Goal: Information Seeking & Learning: Compare options

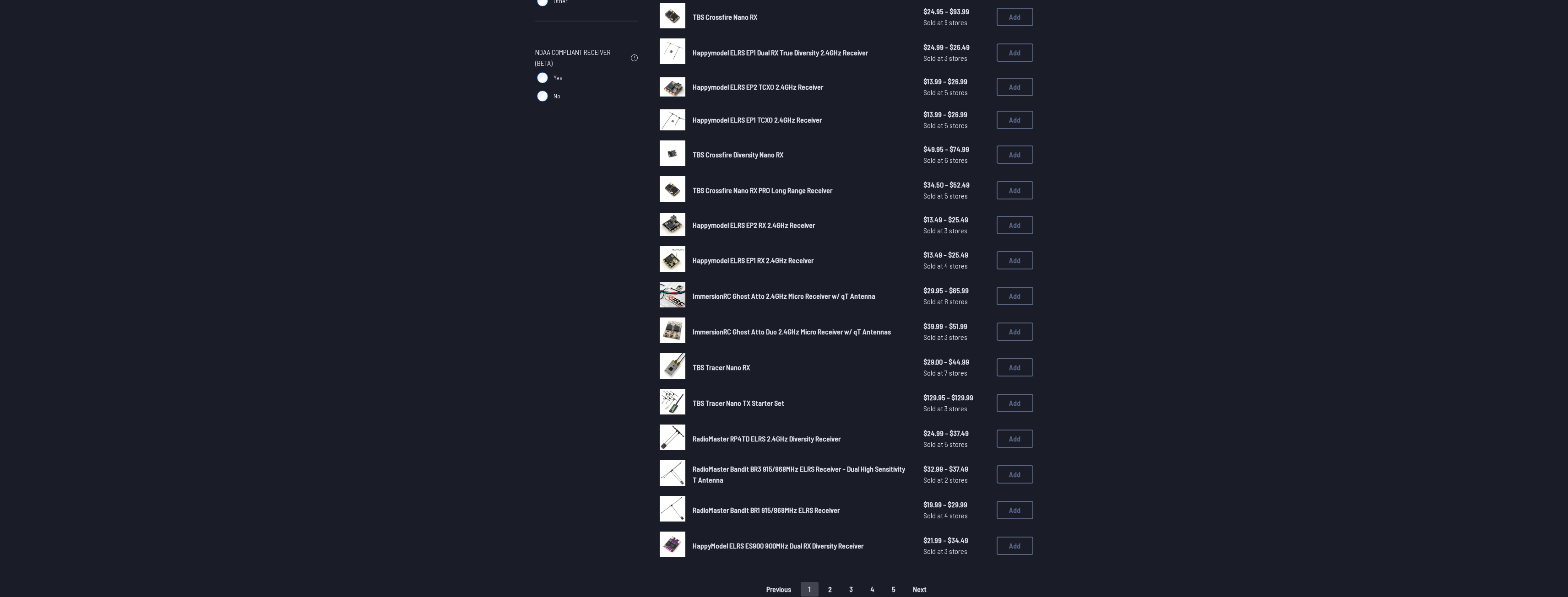
scroll to position [260, 0]
click at [826, 583] on button "2" at bounding box center [830, 587] width 19 height 15
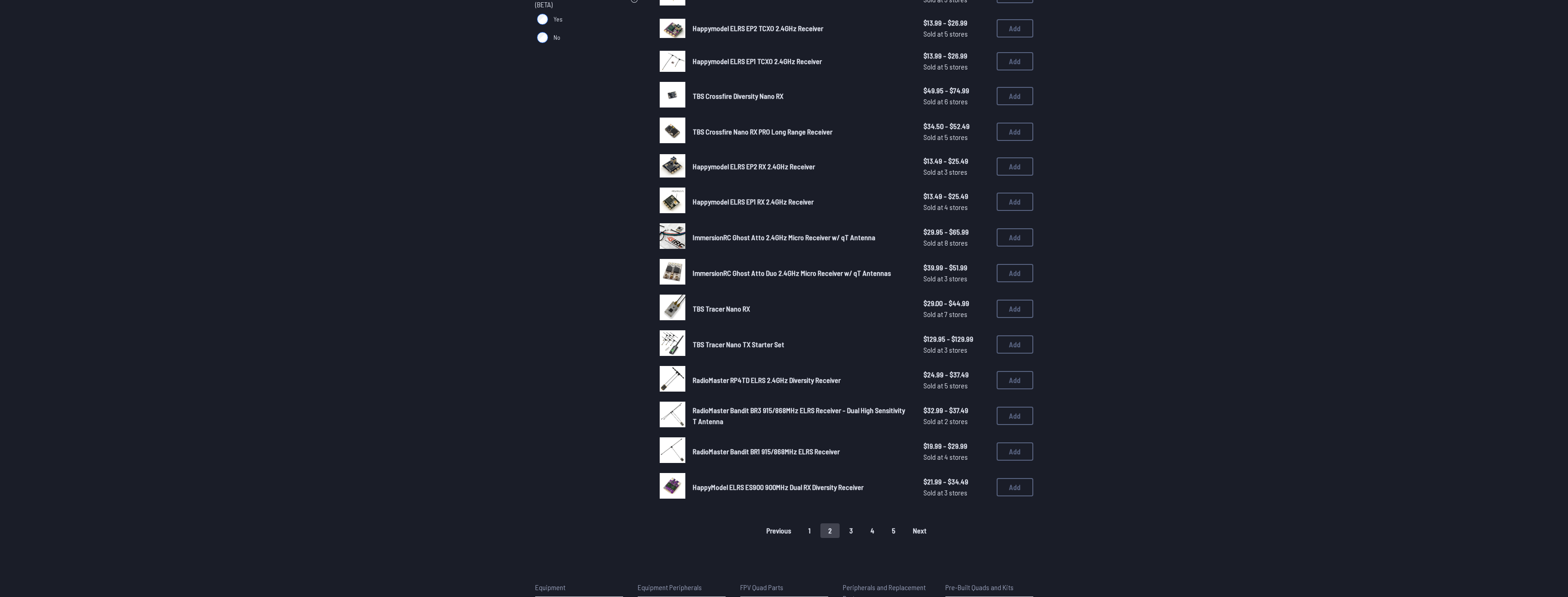
scroll to position [366, 0]
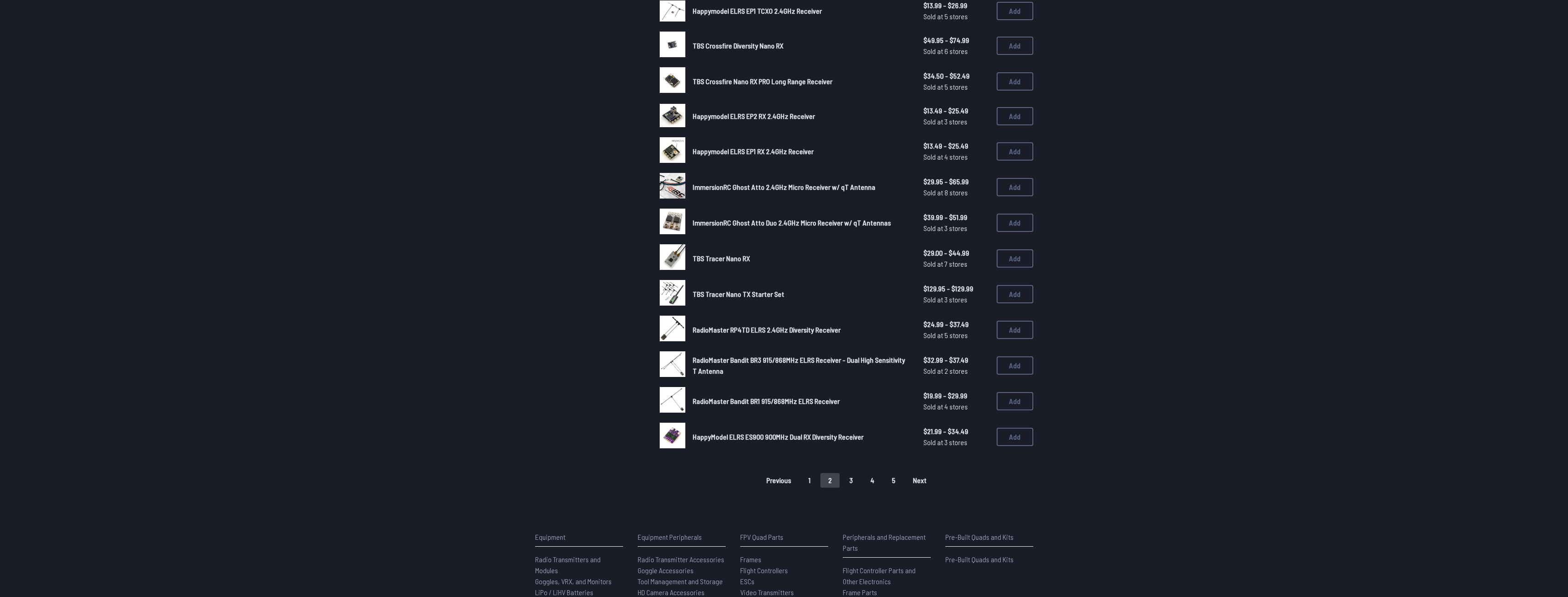
click at [848, 483] on button "3" at bounding box center [850, 480] width 19 height 15
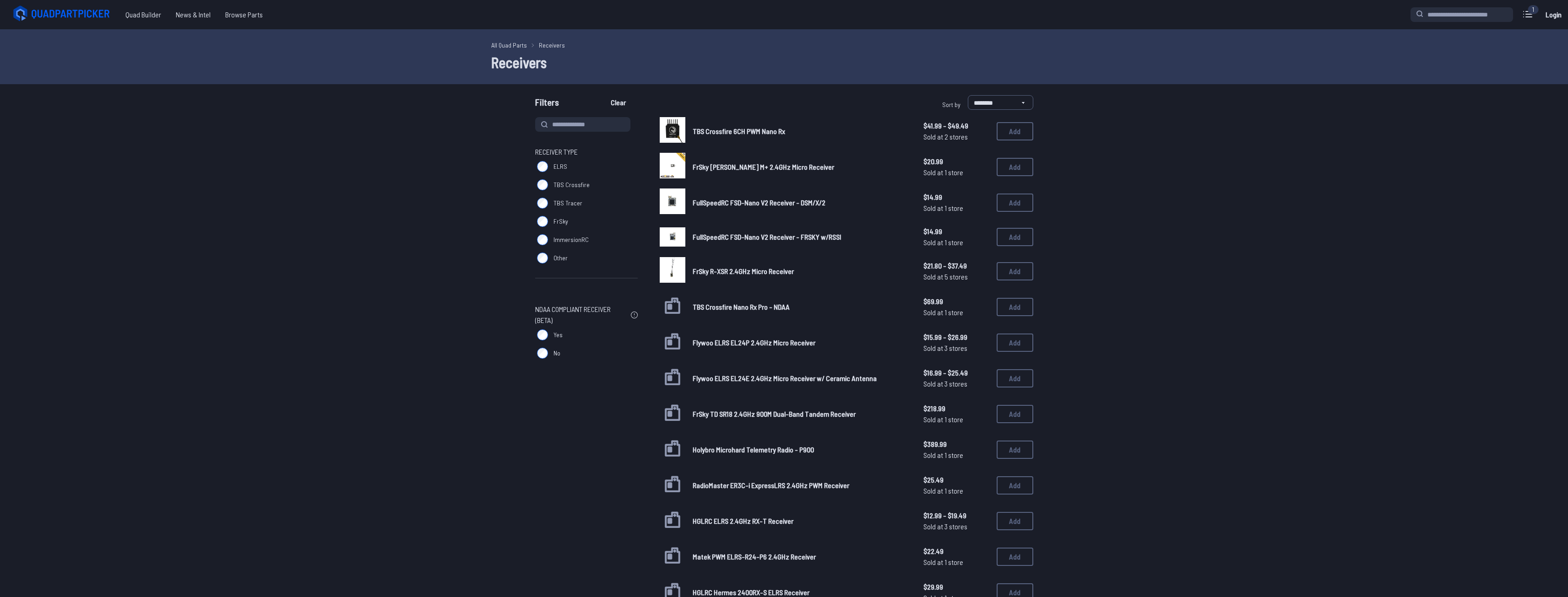
click at [502, 41] on link "All Quad Parts" at bounding box center [509, 45] width 35 height 10
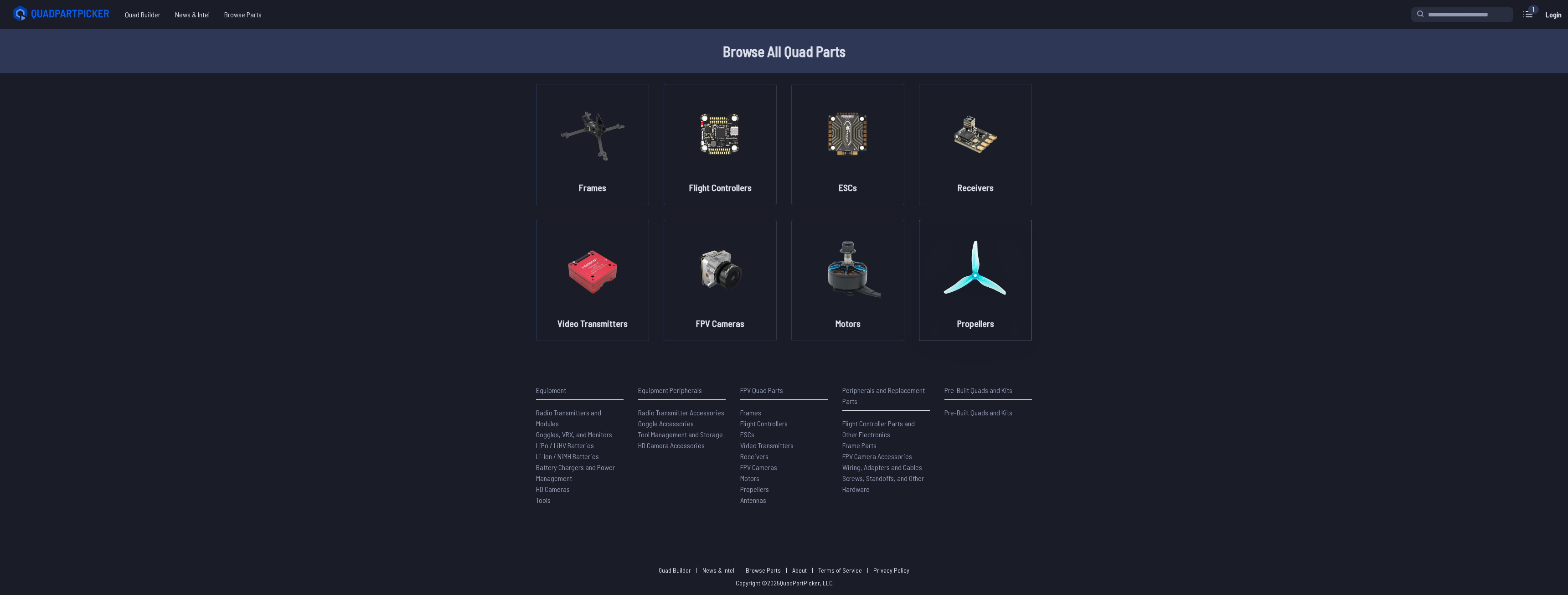
click at [954, 235] on img at bounding box center [976, 270] width 66 height 80
drag, startPoint x: 985, startPoint y: 275, endPoint x: 988, endPoint y: 280, distance: 5.8
click at [986, 275] on img at bounding box center [976, 270] width 66 height 80
click at [600, 132] on img at bounding box center [593, 134] width 66 height 80
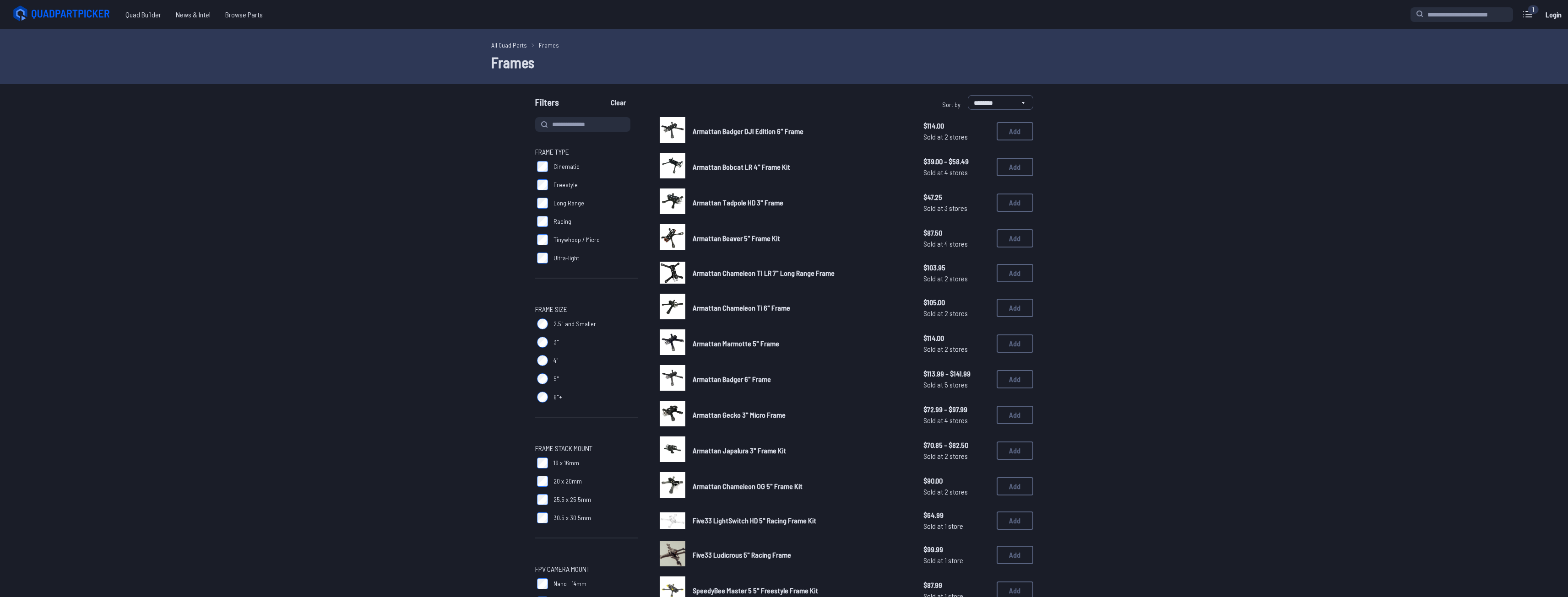
click at [743, 235] on span "Armattan Beaver 5" Frame Kit" at bounding box center [736, 238] width 87 height 9
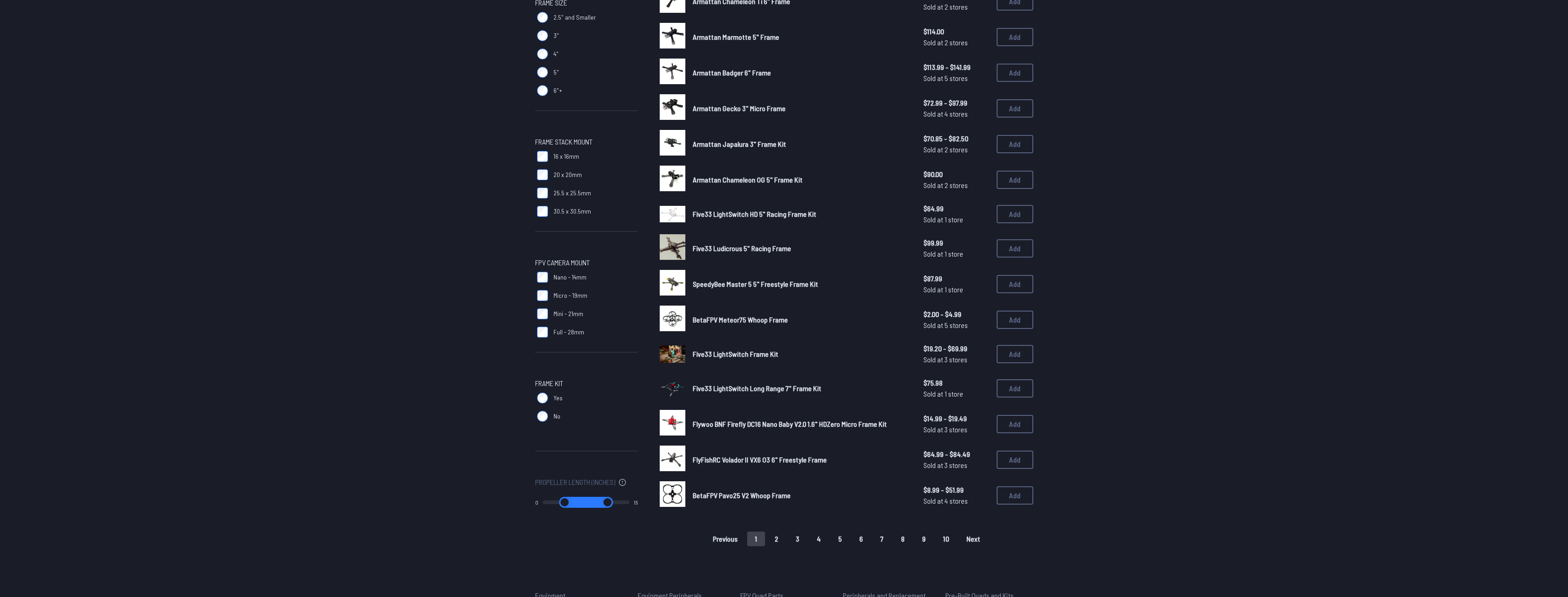
scroll to position [351, 0]
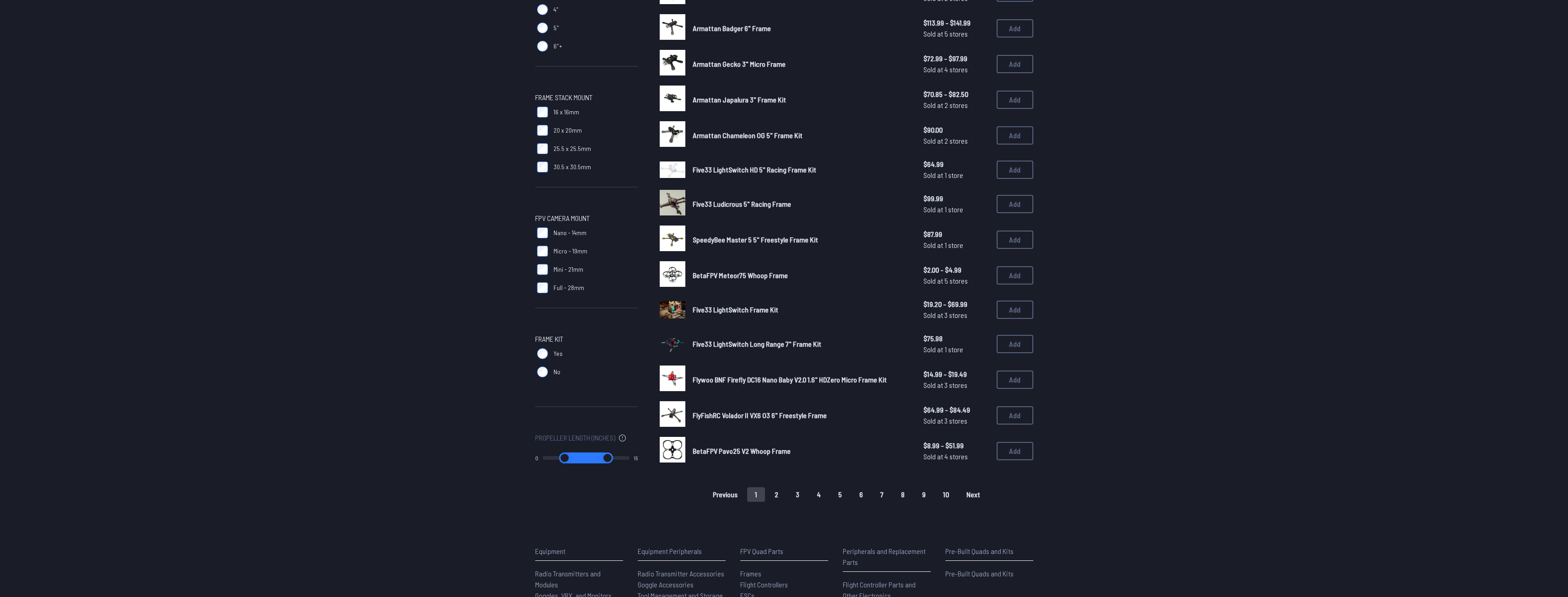
click at [713, 442] on div "BetaFPV Pavo25 V2 Whoop Frame $8.99 - $51.99 Sold at 4 stores $8.99 - $51.99 So…" at bounding box center [846, 451] width 374 height 28
click at [712, 452] on span "BetaFPV Pavo25 V2 Whoop Frame" at bounding box center [742, 451] width 98 height 9
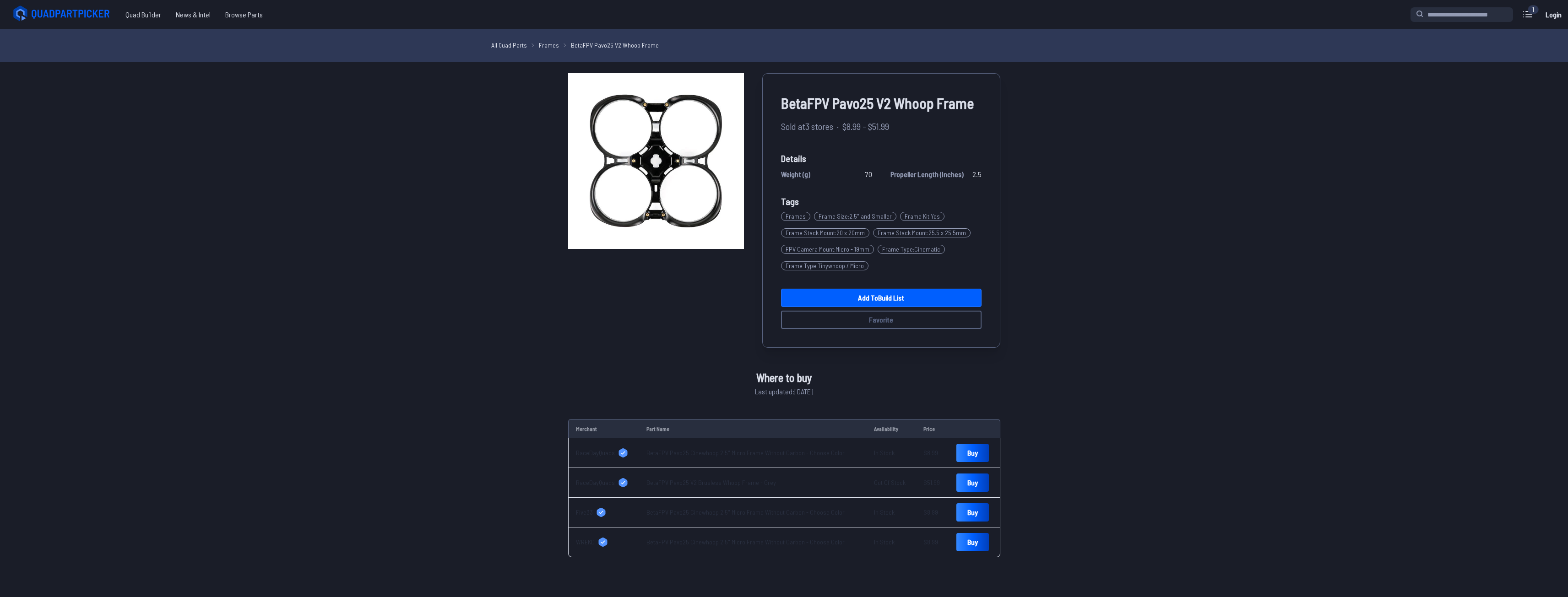
scroll to position [351, 0]
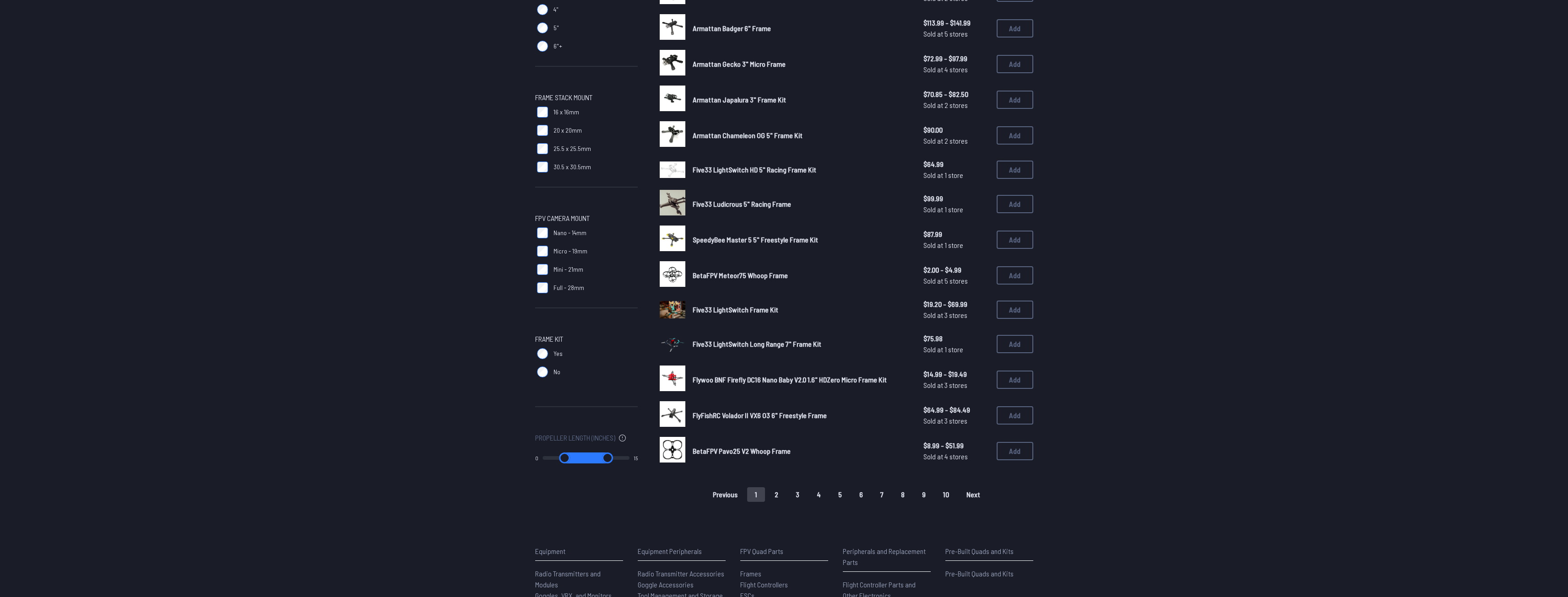
click at [713, 307] on span "Five33 LightSwitch Frame Kit" at bounding box center [735, 309] width 86 height 9
click at [712, 308] on span "Five33 LightSwitch Frame Kit" at bounding box center [735, 309] width 86 height 9
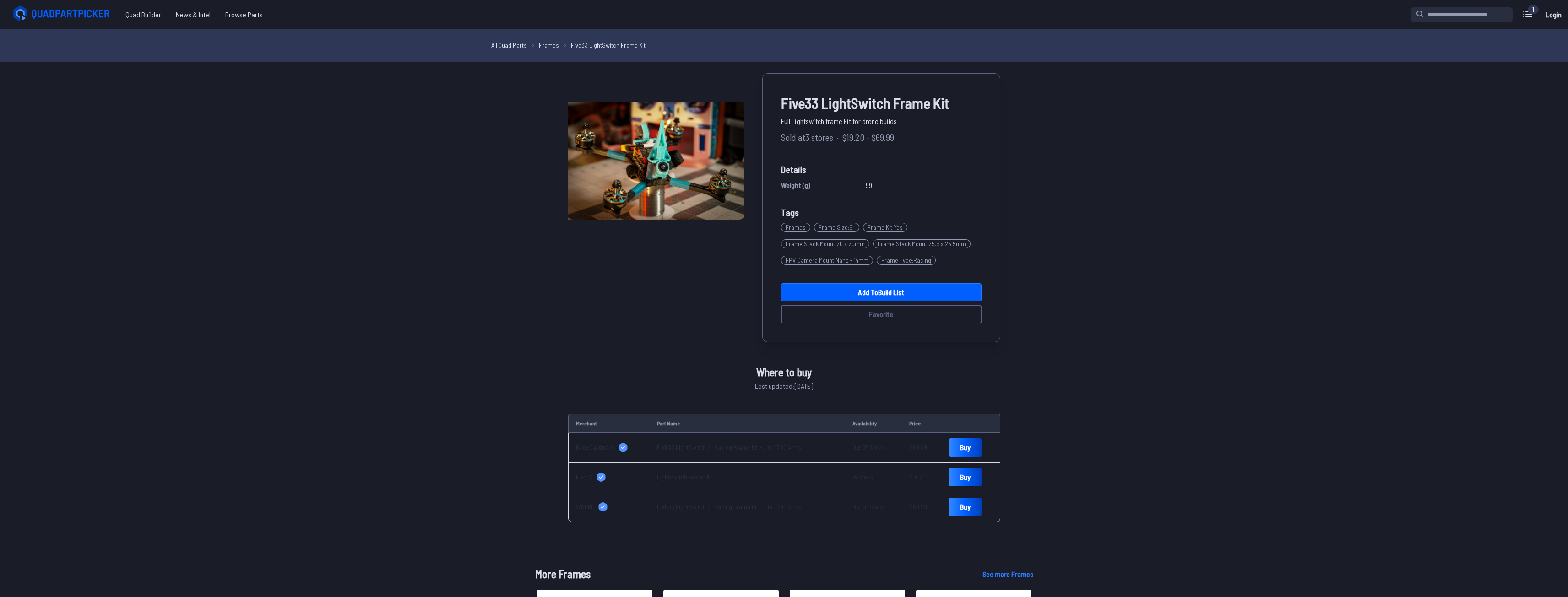
scroll to position [351, 0]
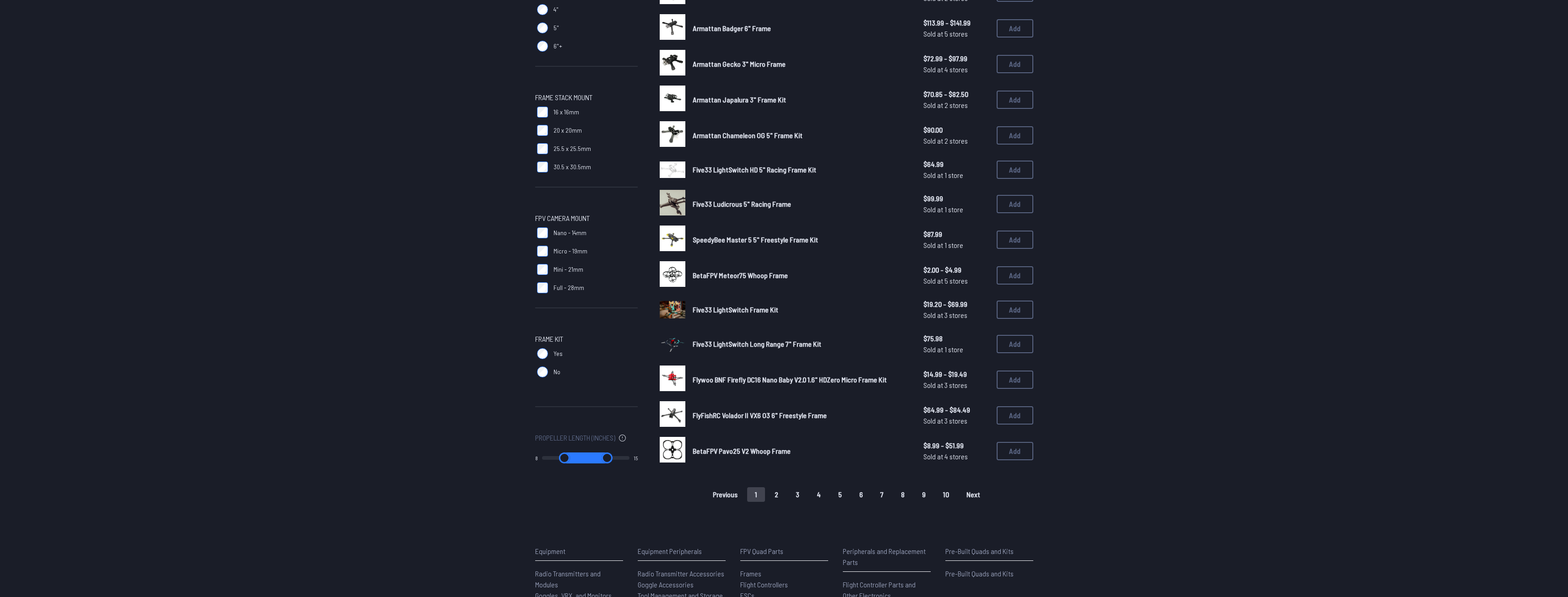
drag, startPoint x: 546, startPoint y: 454, endPoint x: 595, endPoint y: 450, distance: 49.2
type input "*"
click at [586, 453] on input "range" at bounding box center [564, 458] width 45 height 11
drag, startPoint x: 584, startPoint y: 461, endPoint x: 605, endPoint y: 460, distance: 21.0
click at [586, 460] on input "range" at bounding box center [564, 458] width 45 height 11
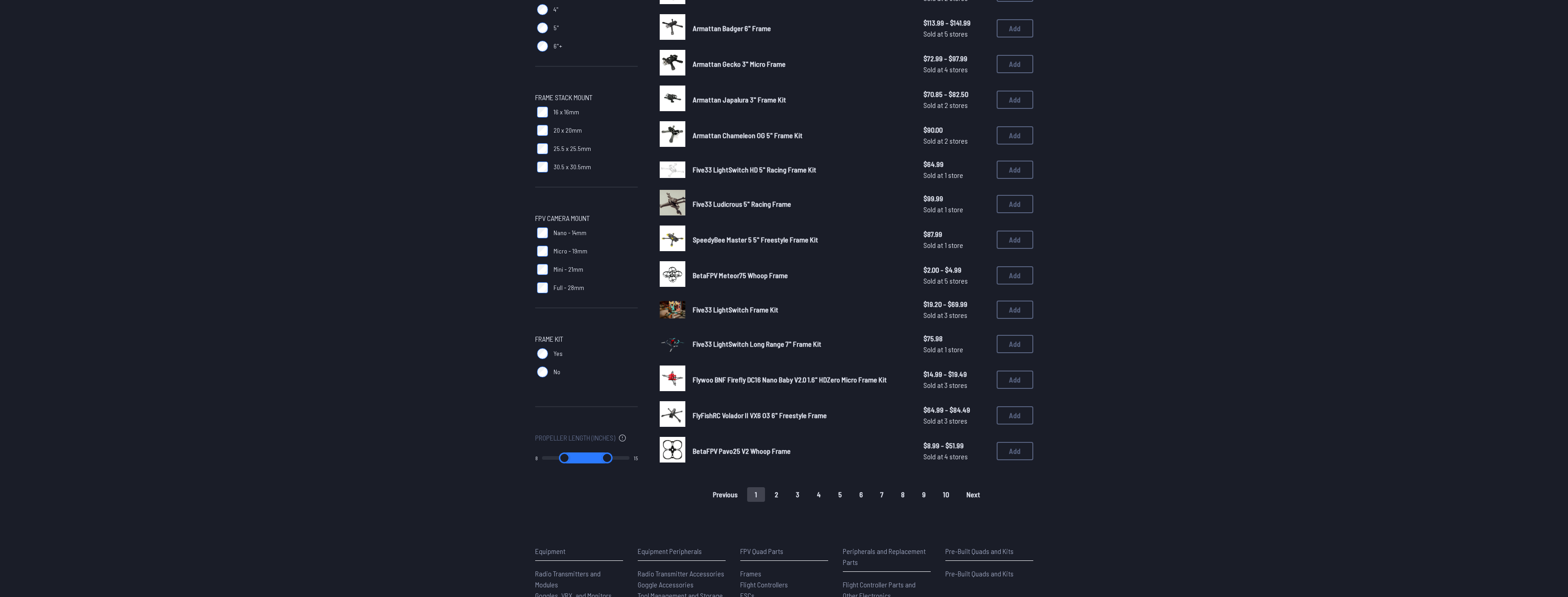
click at [580, 453] on div "8 15" at bounding box center [586, 458] width 103 height 29
drag, startPoint x: 581, startPoint y: 459, endPoint x: 639, endPoint y: 456, distance: 58.1
click at [586, 456] on input "range" at bounding box center [564, 458] width 45 height 11
type input "*"
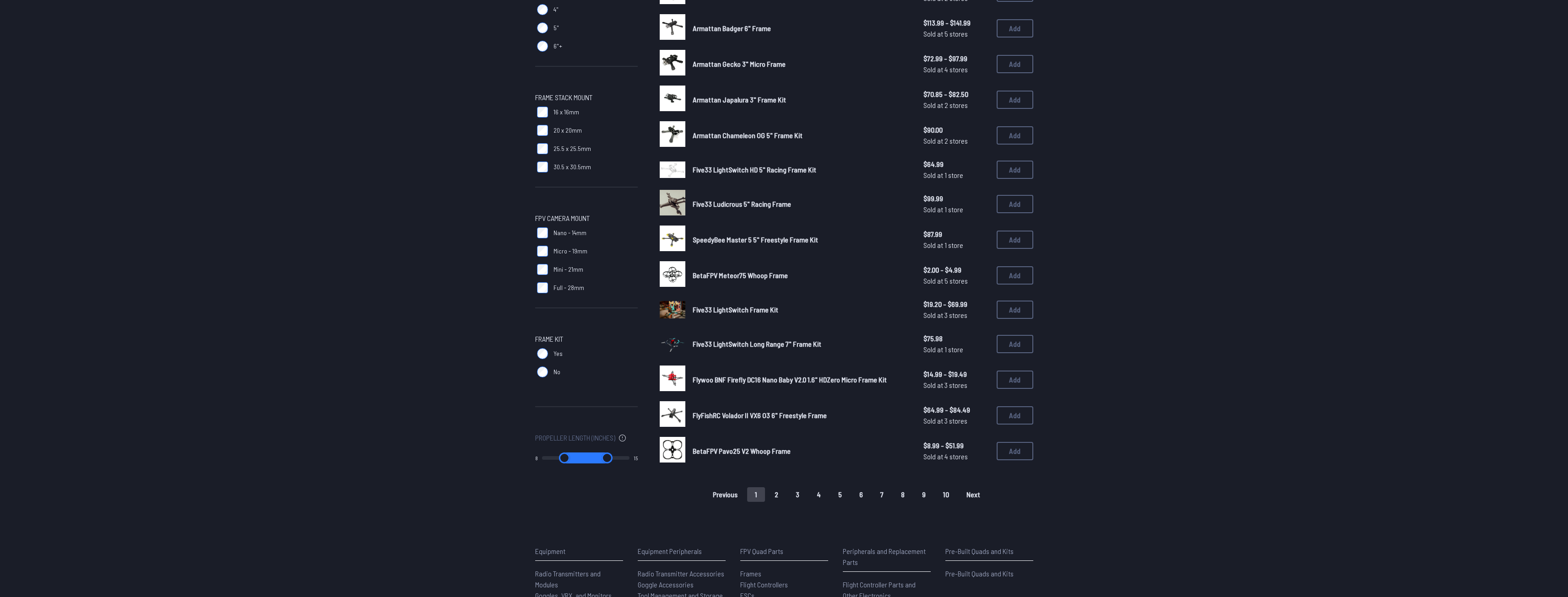
drag, startPoint x: 578, startPoint y: 456, endPoint x: 699, endPoint y: 447, distance: 121.3
click at [586, 453] on input "range" at bounding box center [564, 458] width 45 height 11
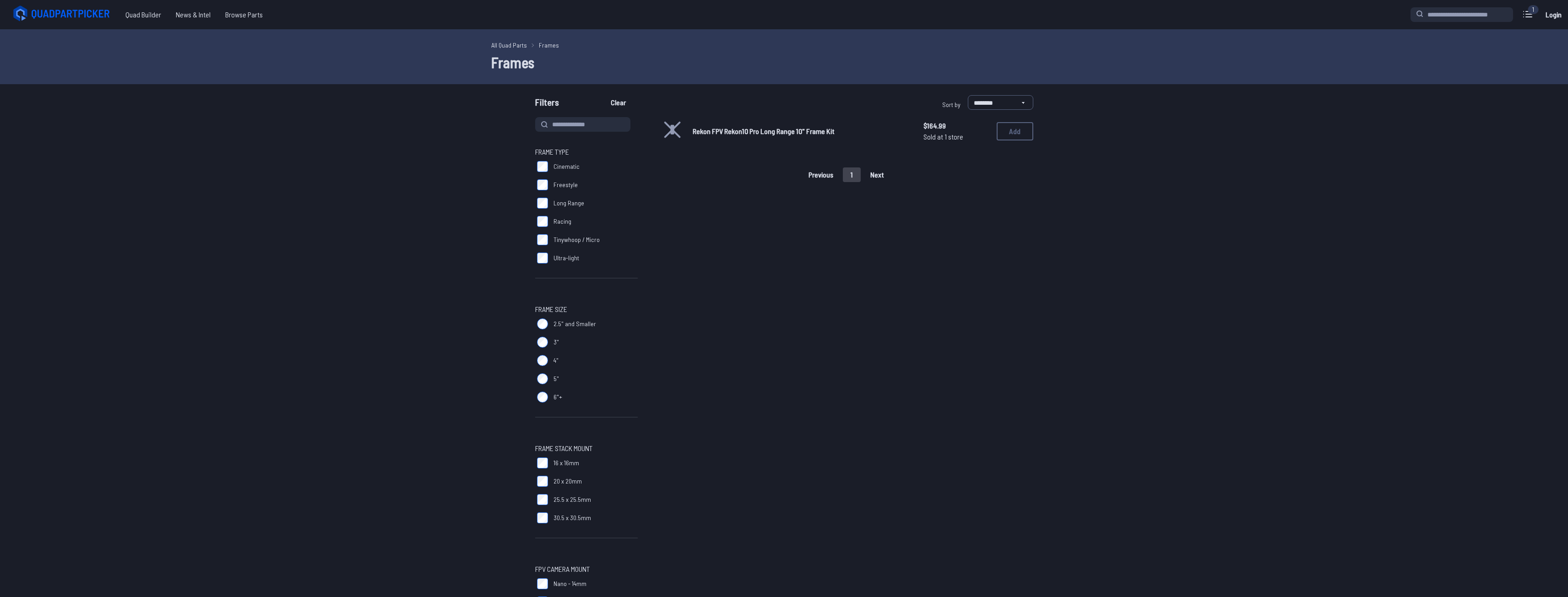
click at [808, 132] on span "Rekon FPV Rekon10 Pro Long Range 10" Frame Kit" at bounding box center [764, 131] width 142 height 9
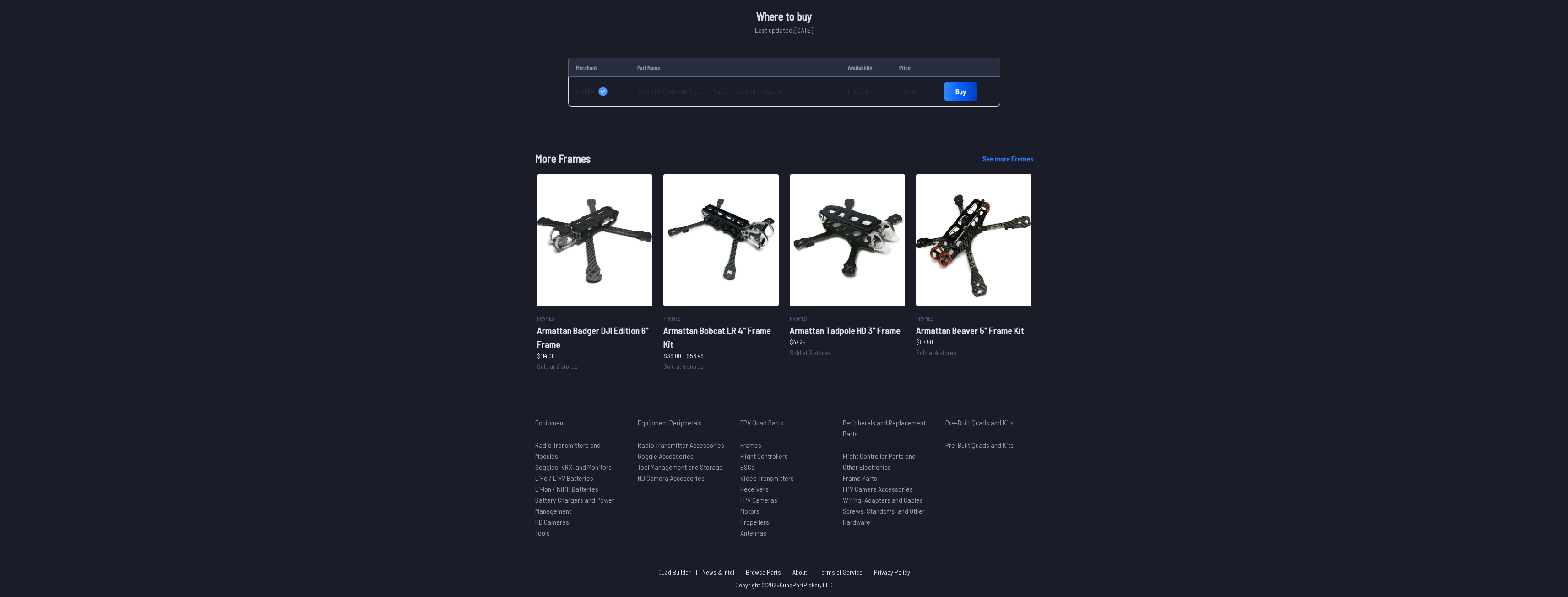
scroll to position [1, 0]
